Goal: Information Seeking & Learning: Learn about a topic

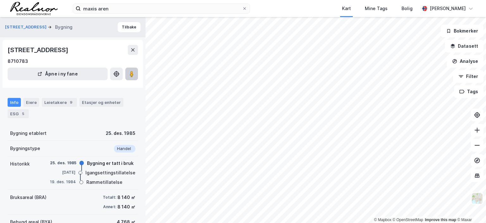
click at [132, 73] on image at bounding box center [132, 74] width 4 height 6
